Goal: Navigation & Orientation: Understand site structure

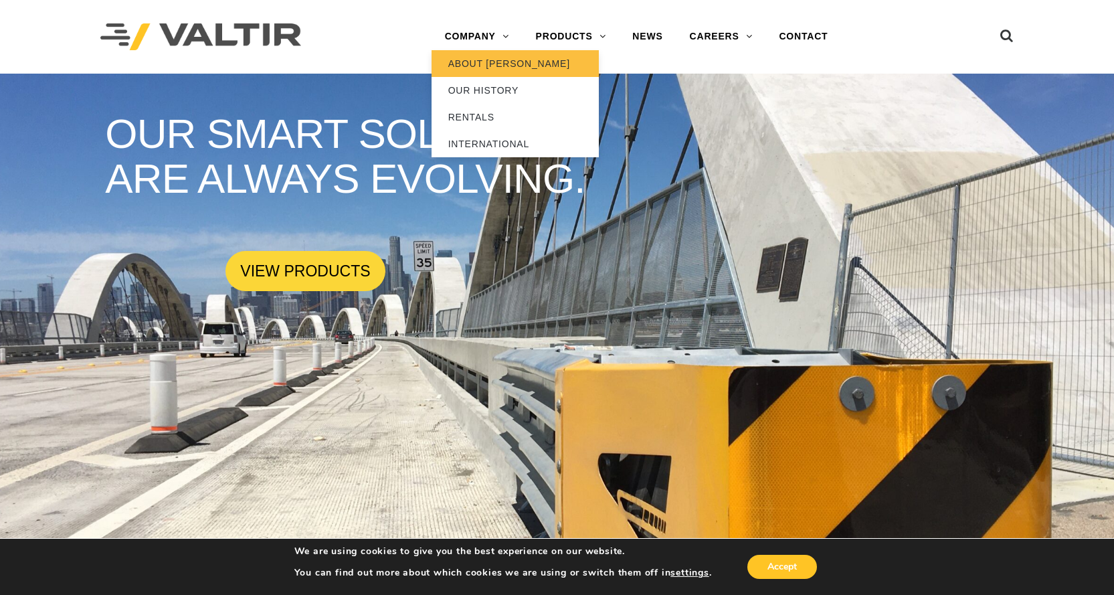
click at [483, 59] on link "ABOUT [PERSON_NAME]" at bounding box center [515, 63] width 167 height 27
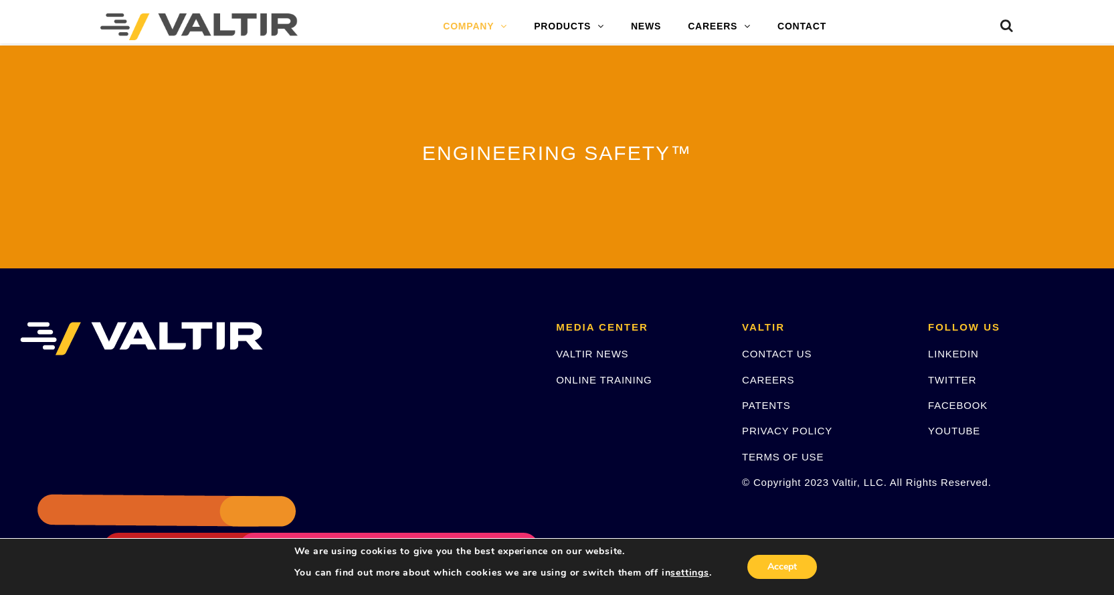
scroll to position [3011, 0]
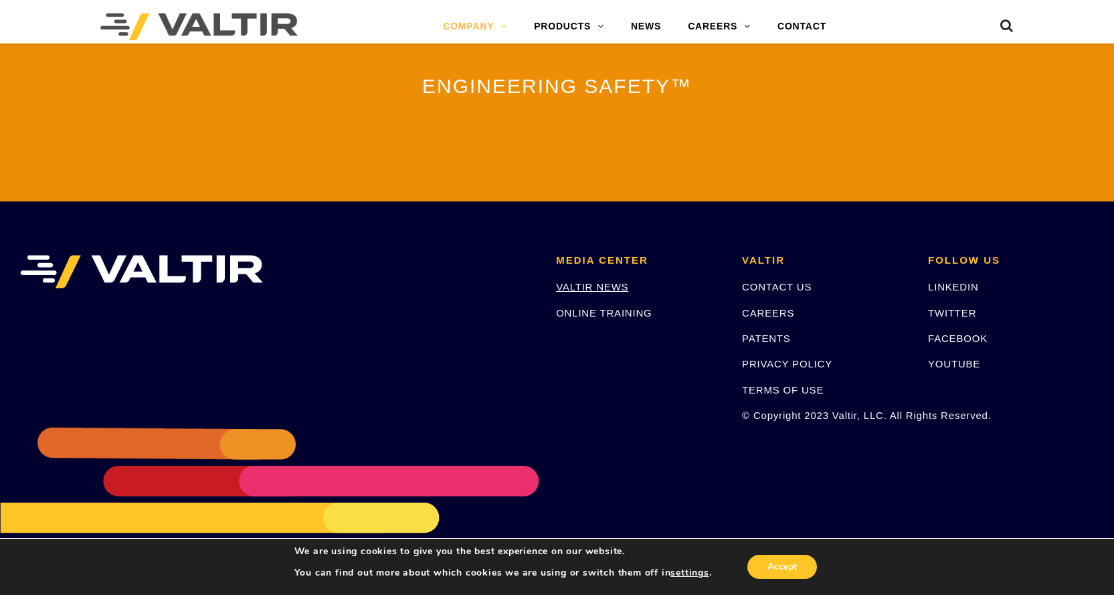
click at [611, 281] on link "VALTIR NEWS" at bounding box center [592, 286] width 72 height 11
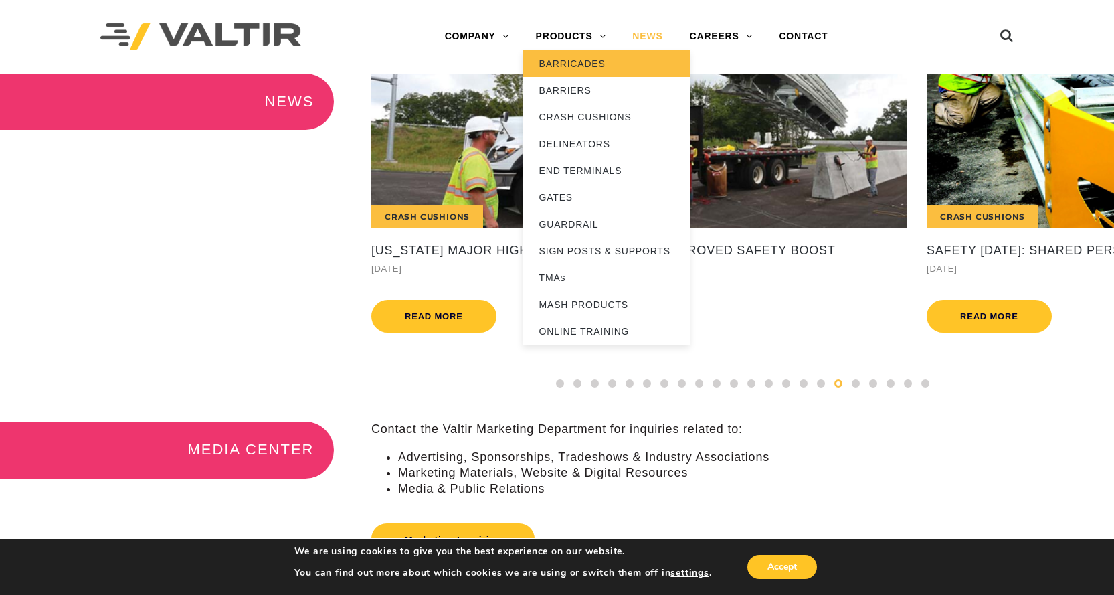
click at [581, 61] on link "BARRICADES" at bounding box center [606, 63] width 167 height 27
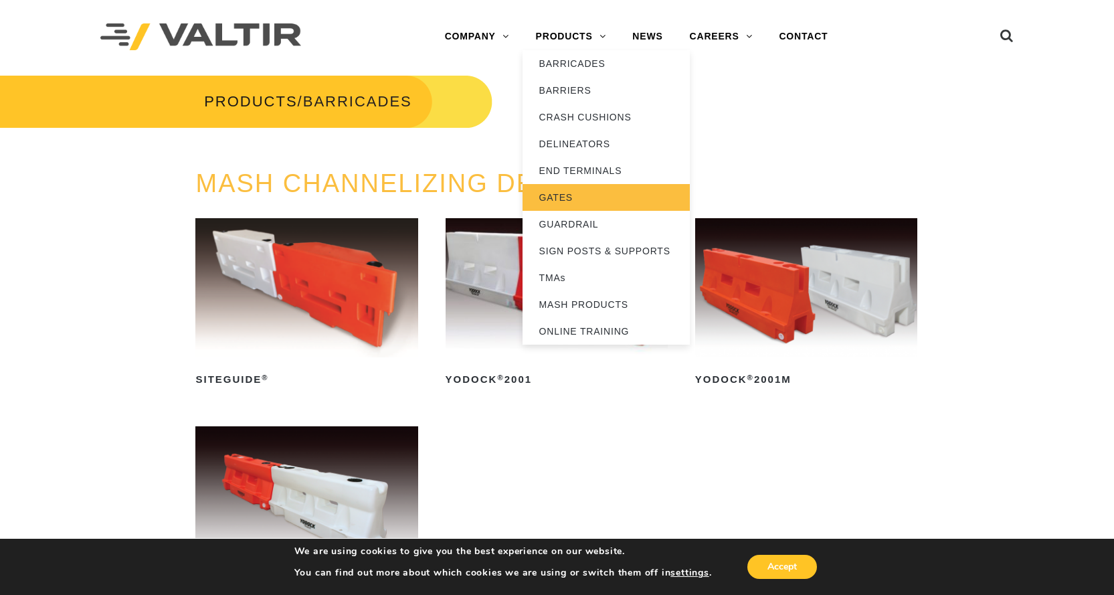
click at [565, 193] on link "GATES" at bounding box center [606, 197] width 167 height 27
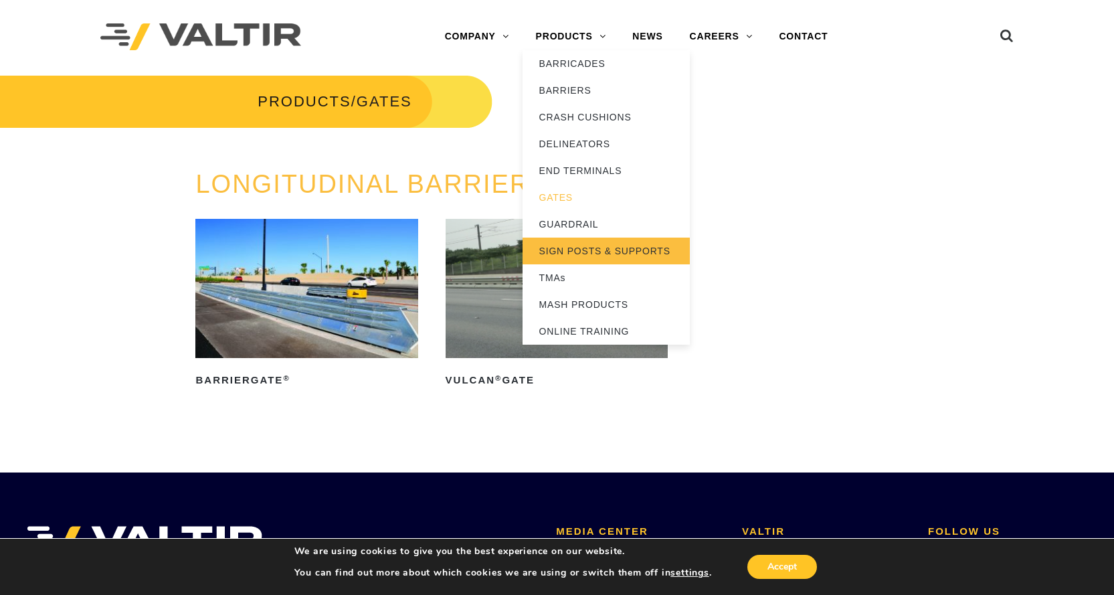
click at [569, 246] on link "SIGN POSTS & SUPPORTS" at bounding box center [606, 251] width 167 height 27
